Goal: Transaction & Acquisition: Purchase product/service

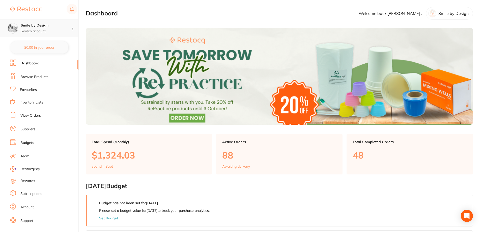
click at [43, 27] on h4 "Smile by Design" at bounding box center [46, 25] width 51 height 5
click at [32, 77] on link "Browse Products" at bounding box center [34, 76] width 28 height 5
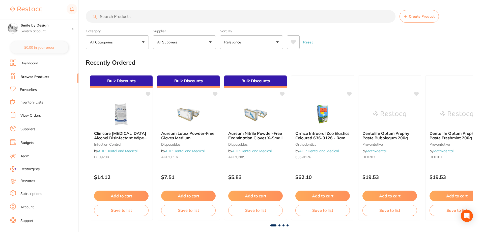
click at [126, 15] on input "search" at bounding box center [241, 16] width 310 height 13
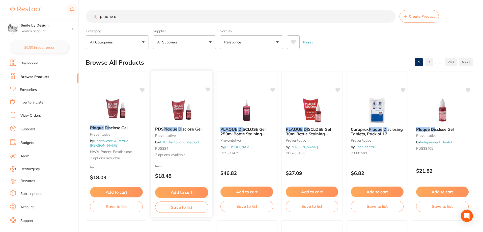
type input "plaque di"
click at [185, 194] on button "Add to cart" at bounding box center [181, 192] width 53 height 11
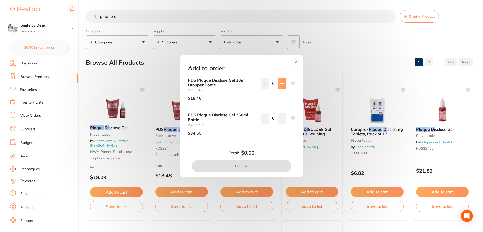
click at [281, 84] on icon at bounding box center [282, 83] width 4 height 4
type input "1"
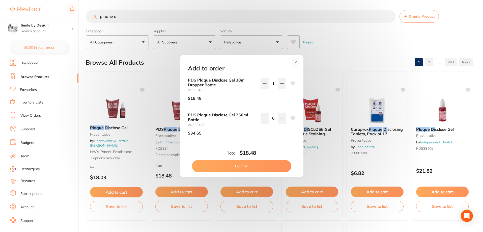
click at [247, 167] on button "Confirm" at bounding box center [241, 166] width 99 height 12
checkbox input "false"
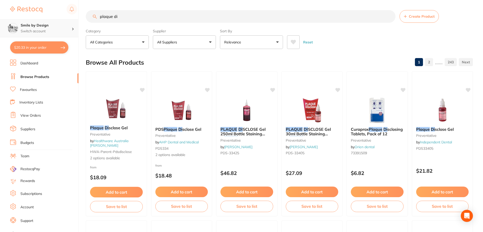
click at [41, 24] on h4 "Smile by Design" at bounding box center [46, 25] width 51 height 5
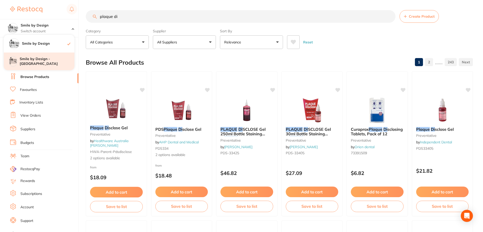
click at [48, 60] on h4 "Smile by Design - [GEOGRAPHIC_DATA]" at bounding box center [47, 61] width 55 height 10
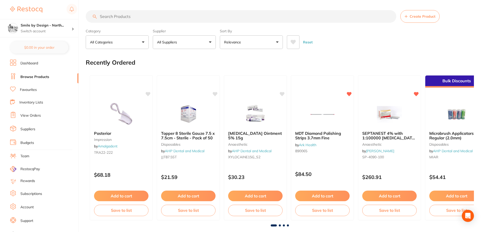
click at [144, 19] on input "search" at bounding box center [241, 16] width 311 height 13
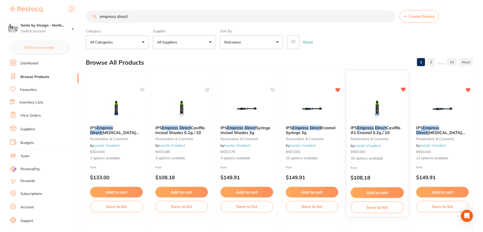
type input "empress direct"
click at [380, 194] on button "Add to cart" at bounding box center [376, 192] width 53 height 11
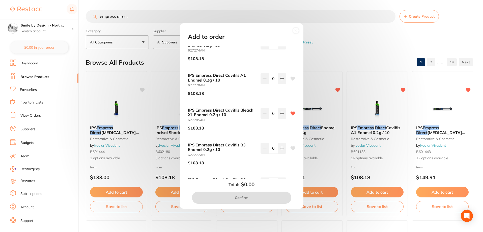
scroll to position [361, 0]
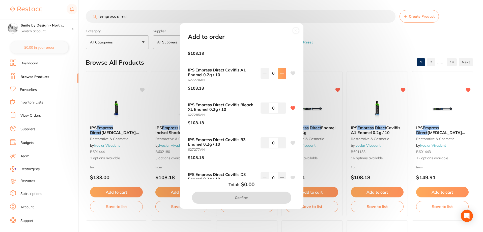
click at [282, 74] on icon at bounding box center [282, 73] width 4 height 4
type input "1"
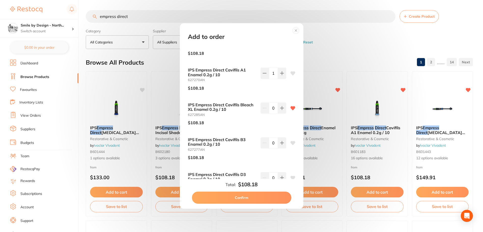
drag, startPoint x: 301, startPoint y: 138, endPoint x: 303, endPoint y: 146, distance: 8.8
click at [303, 146] on div "Add to order IPS Empress Direct Cavifils A3 Enamel 0.2g / 10 627272AN $108.18 0…" at bounding box center [241, 116] width 483 height 232
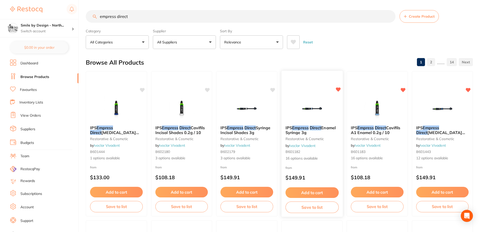
click at [310, 193] on button "Add to cart" at bounding box center [311, 192] width 53 height 11
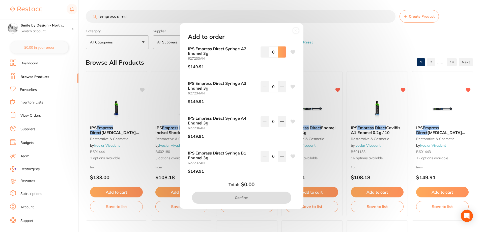
click at [280, 56] on button at bounding box center [282, 51] width 8 height 11
type input "1"
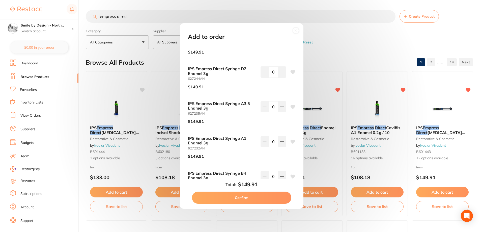
scroll to position [372, 0]
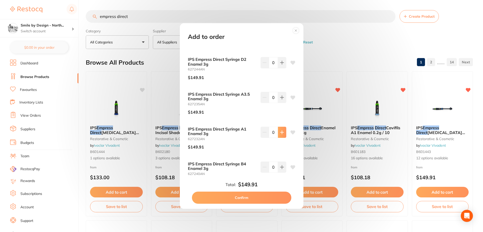
click at [278, 132] on button at bounding box center [282, 132] width 8 height 11
type input "1"
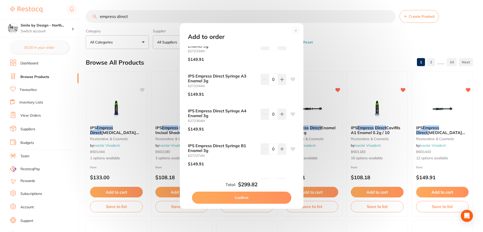
scroll to position [0, 0]
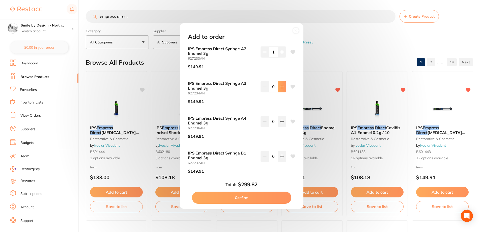
click at [281, 88] on icon at bounding box center [282, 87] width 4 height 4
type input "1"
click at [246, 198] on button "Confirm" at bounding box center [241, 197] width 99 height 12
checkbox input "false"
